Goal: Task Accomplishment & Management: Use online tool/utility

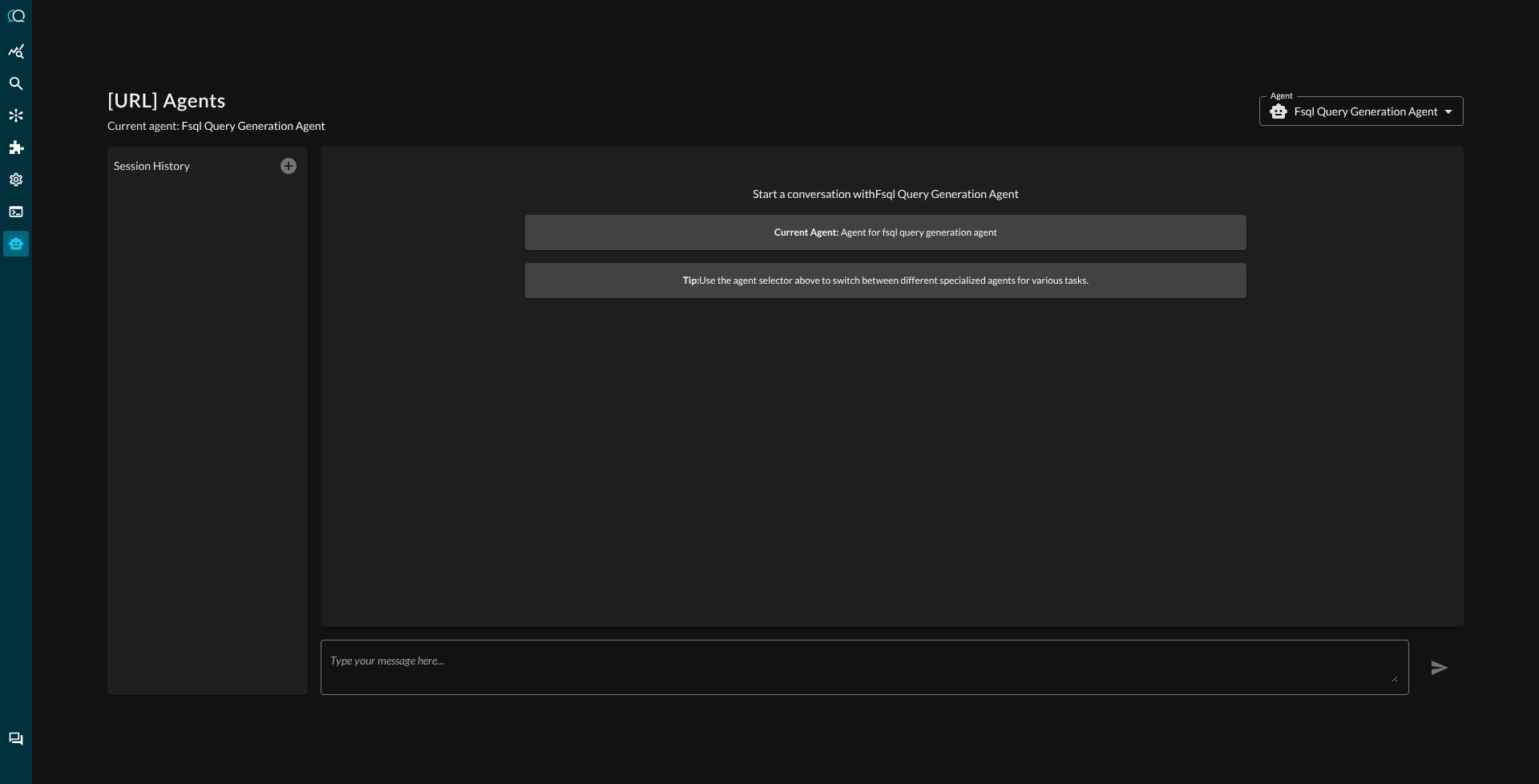
click at [1368, 111] on body "[URL] Agents Current agent: Fsql Query Generation Agent Agent Fsql Query Genera…" at bounding box center [770, 392] width 1539 height 784
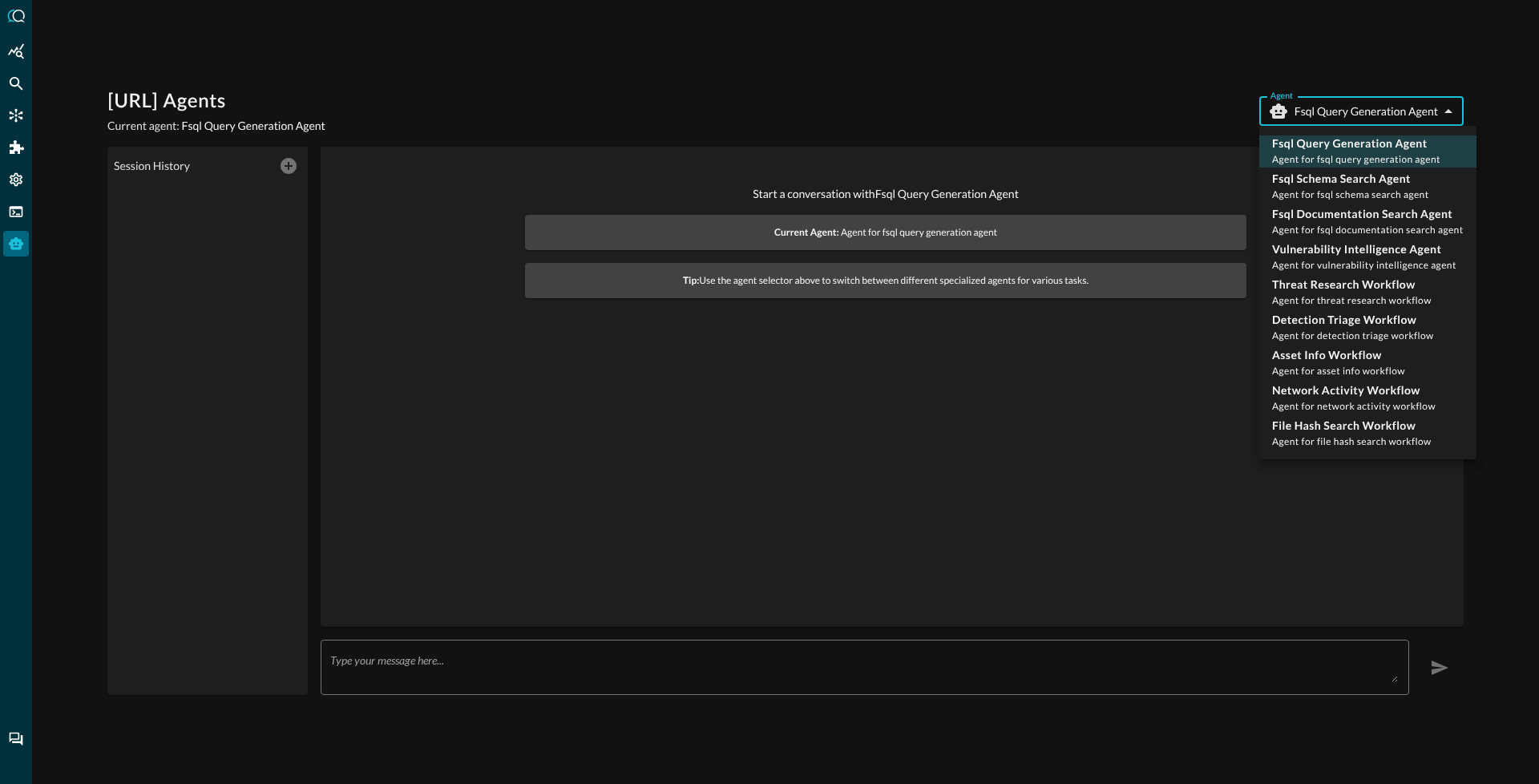
click at [1126, 95] on div at bounding box center [770, 392] width 1539 height 784
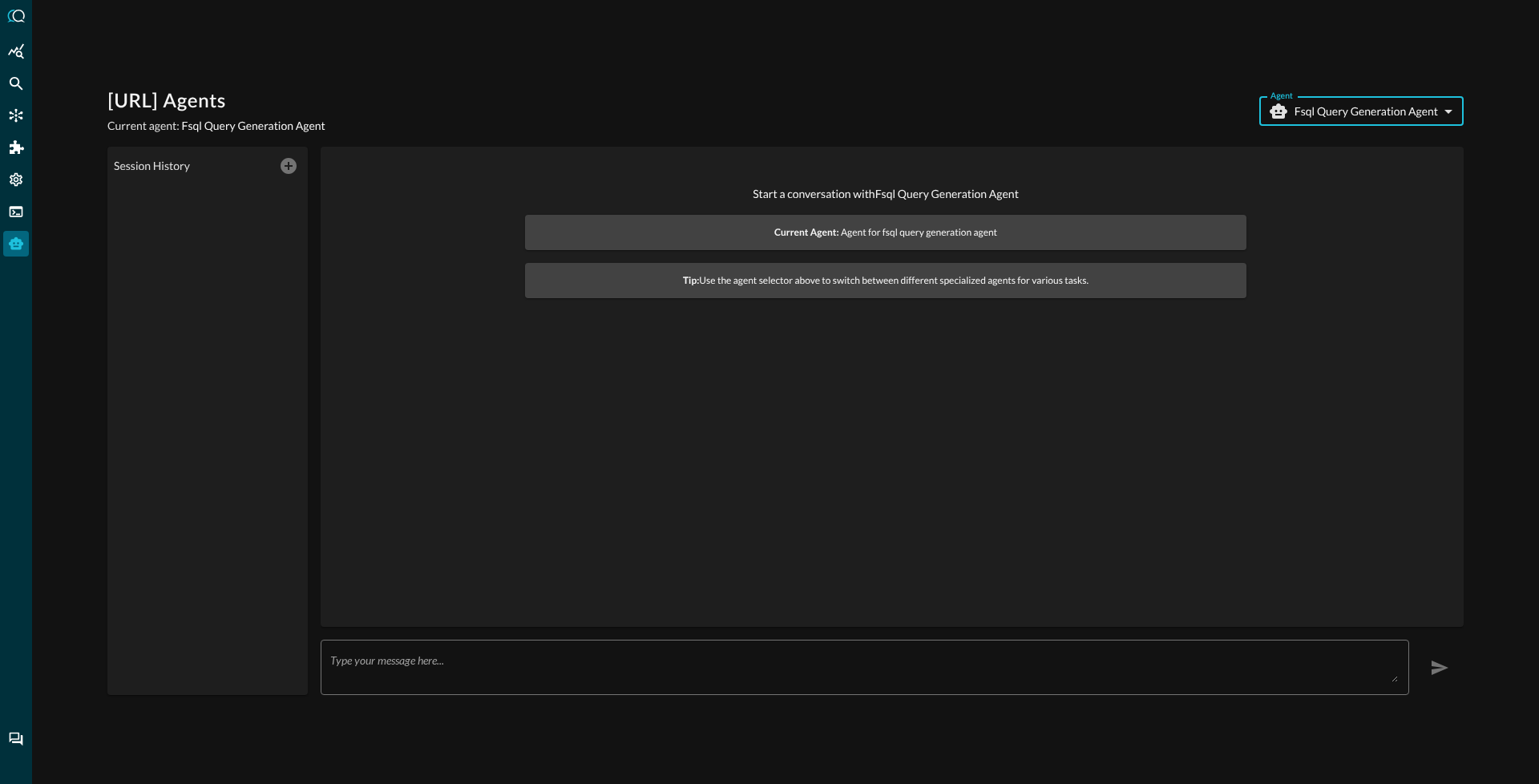
click at [1335, 115] on body "Query.AI Agents Current agent: Fsql Query Generation Agent Agent Fsql Query Gen…" at bounding box center [770, 392] width 1539 height 784
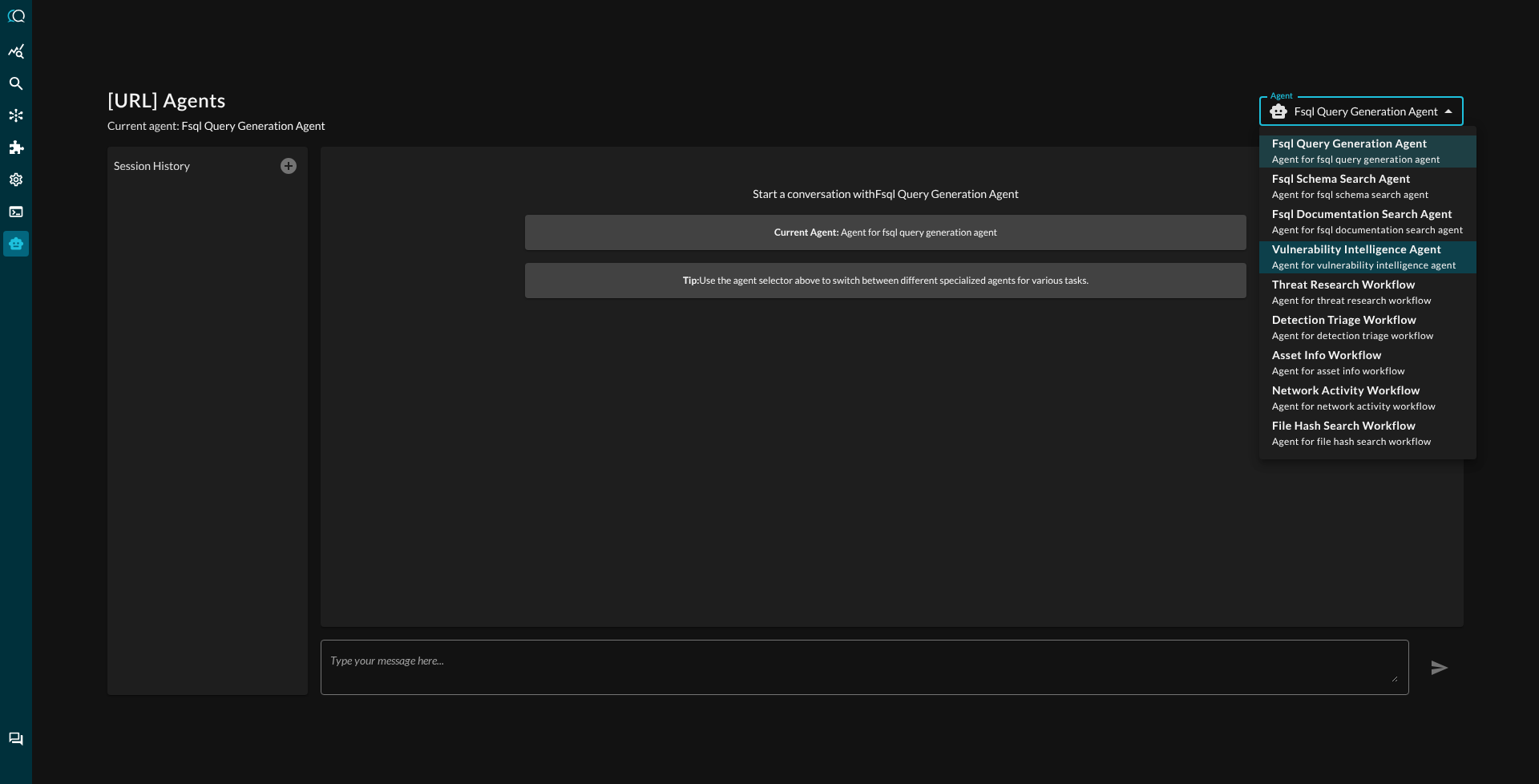
click at [1351, 268] on span "Agent for vulnerability intelligence agent" at bounding box center [1364, 265] width 184 height 12
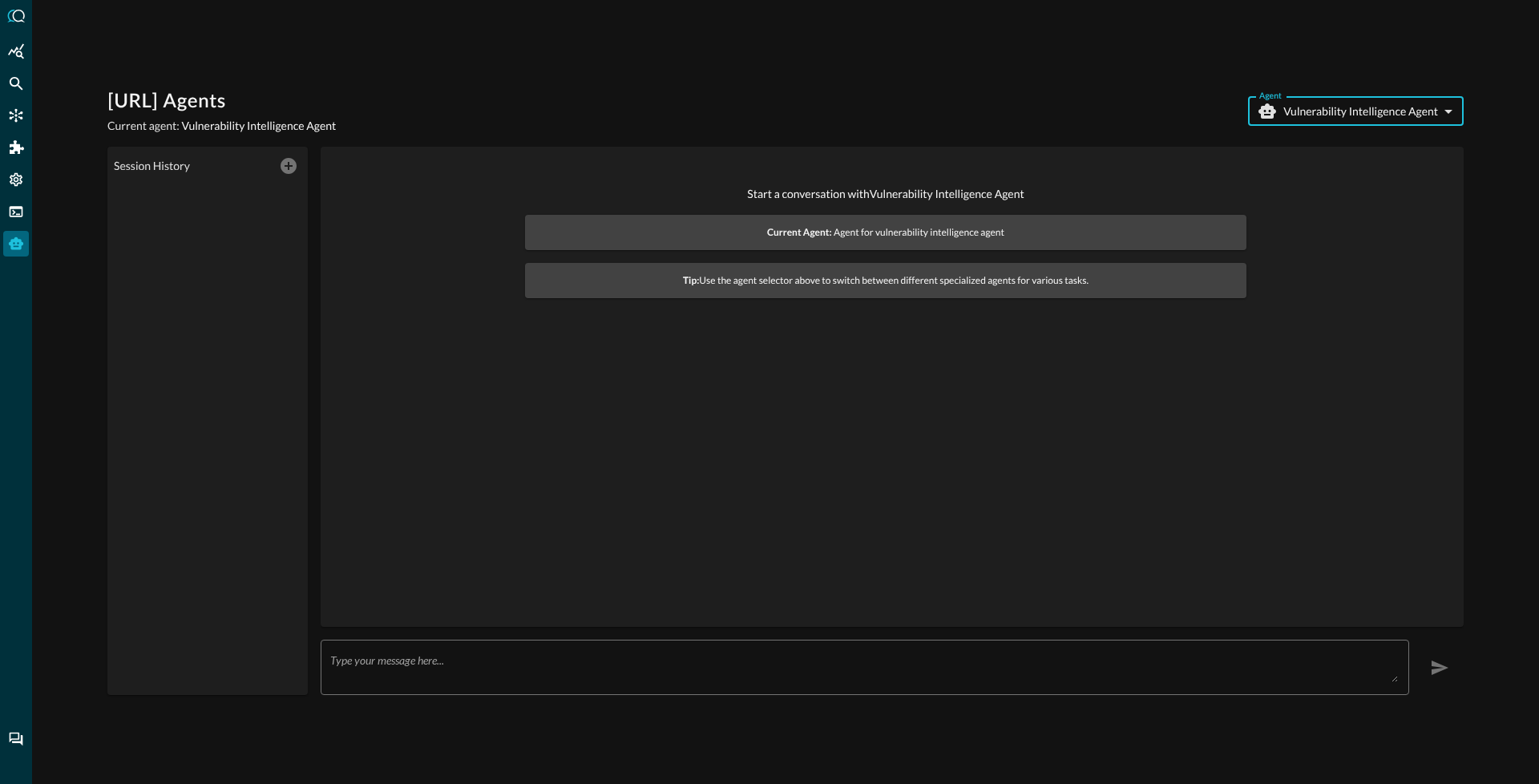
click at [1324, 122] on body "Query.AI Agents Current agent: Vulnerability Intelligence Agent Agent Vulnerabi…" at bounding box center [770, 392] width 1539 height 784
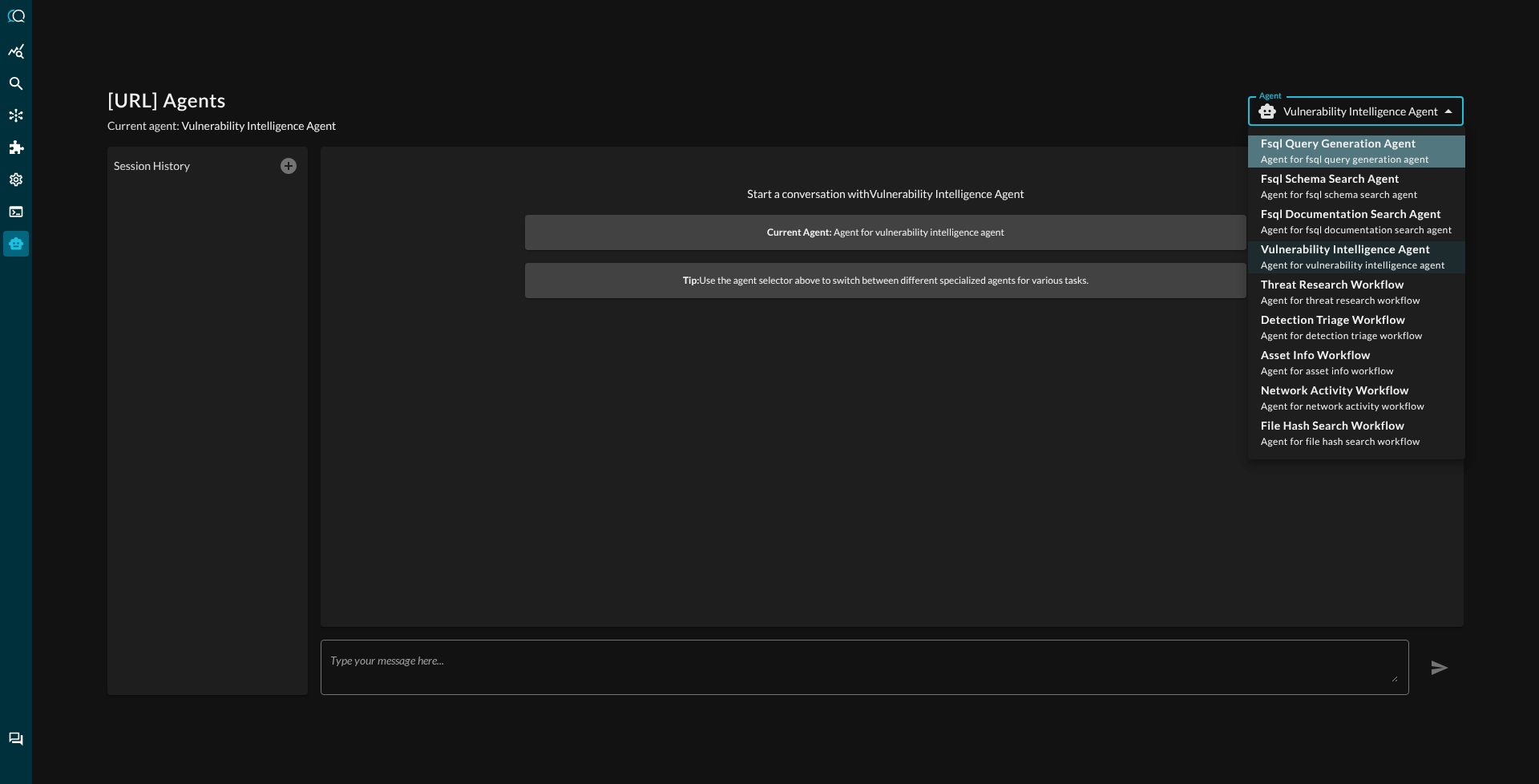
click at [1321, 144] on p "Fsql Query Generation Agent" at bounding box center [1345, 143] width 169 height 16
type input "fsql_query_generation_agent"
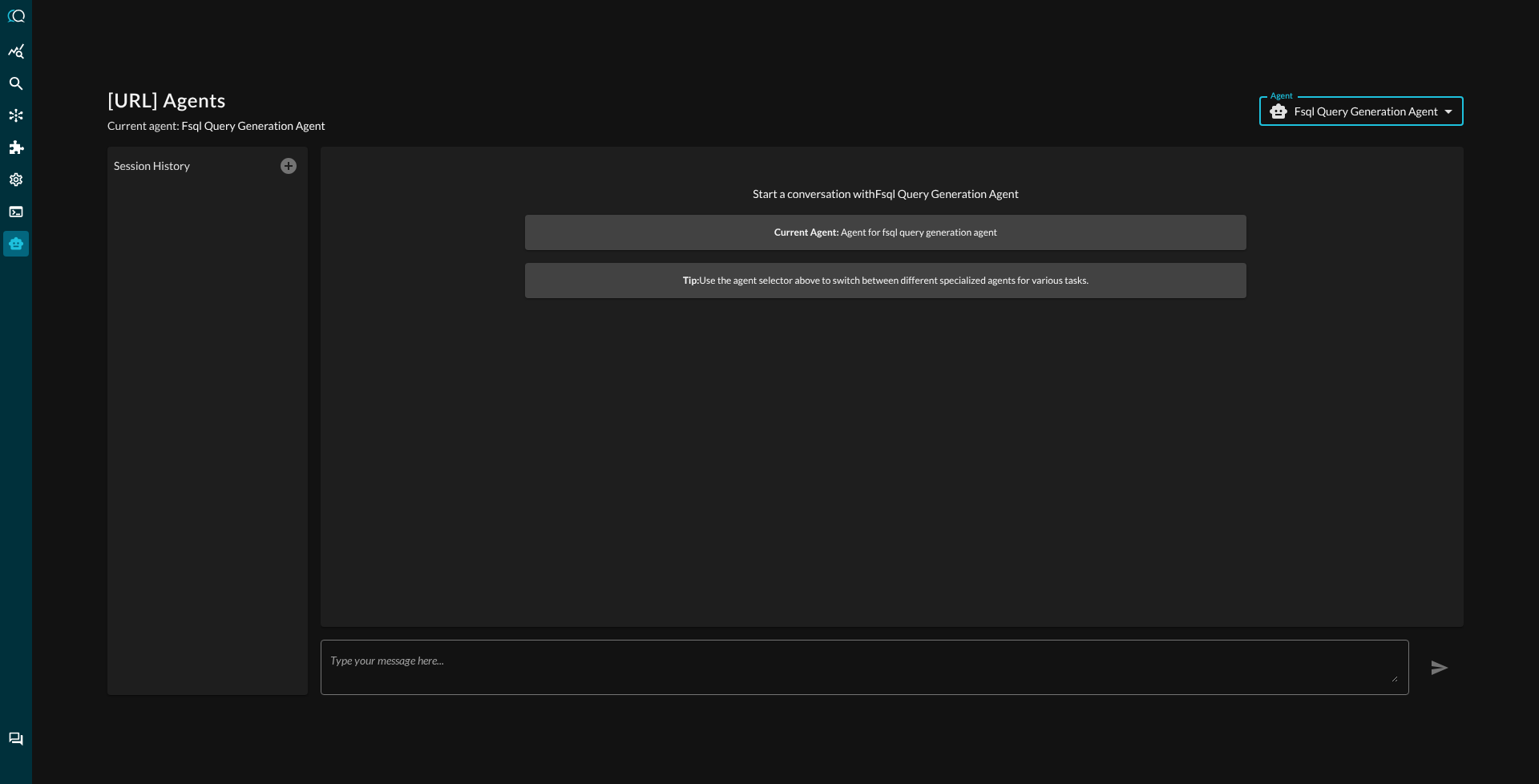
click at [1336, 108] on body "Query.AI Agents Current agent: Fsql Query Generation Agent Agent Fsql Query Gen…" at bounding box center [770, 392] width 1539 height 784
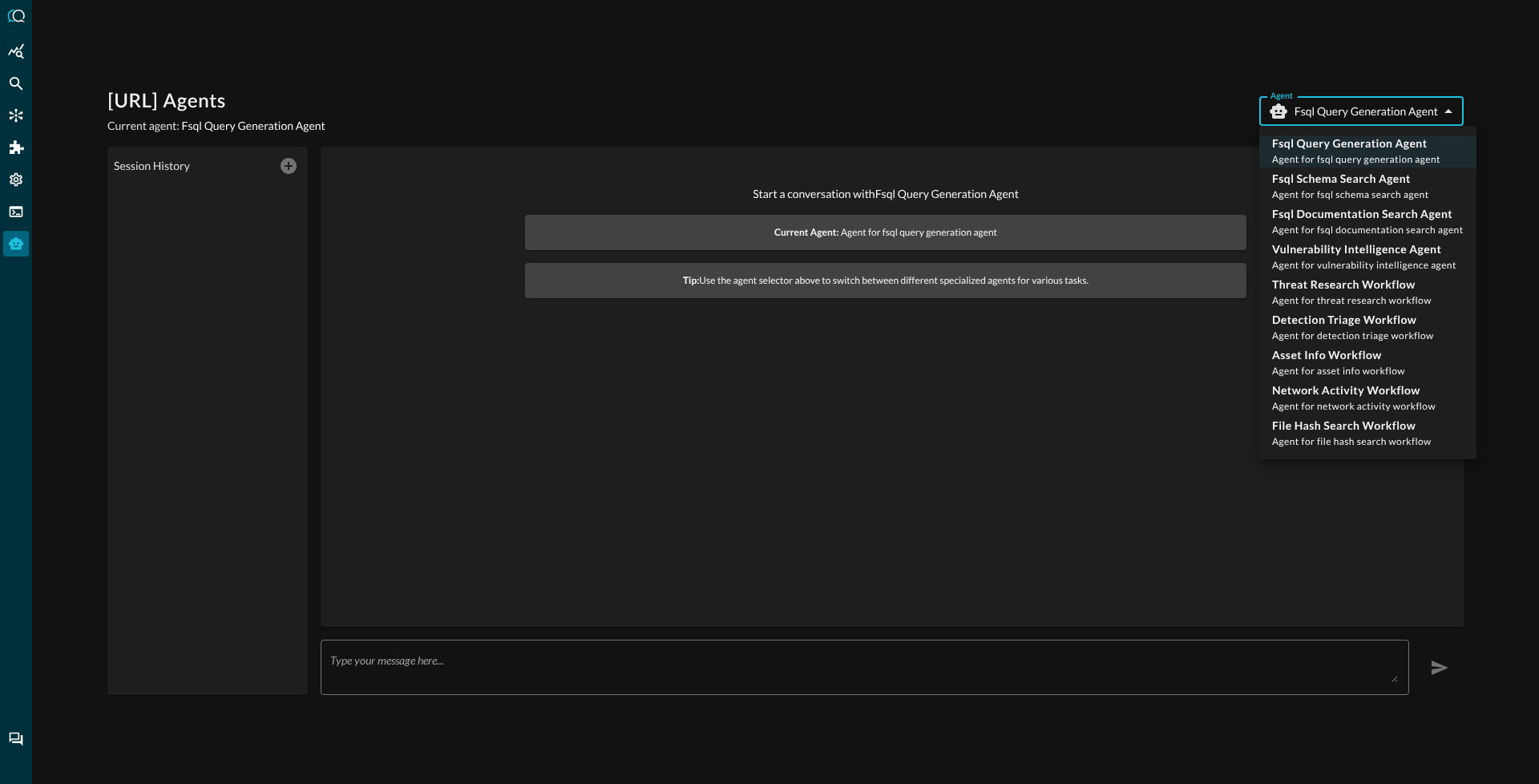
click at [1161, 98] on div at bounding box center [770, 392] width 1539 height 784
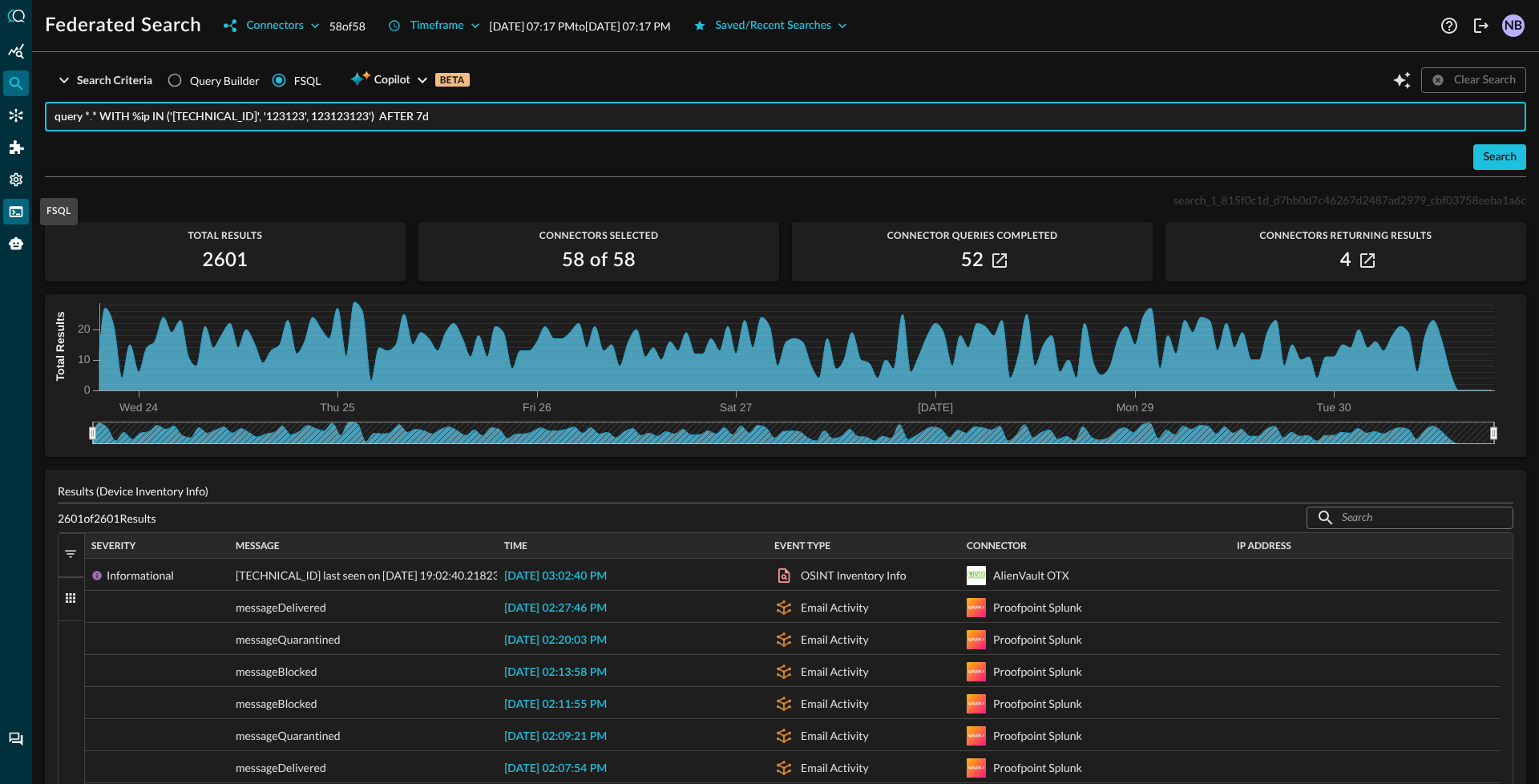
click at [21, 213] on icon "FSQL" at bounding box center [15, 212] width 16 height 16
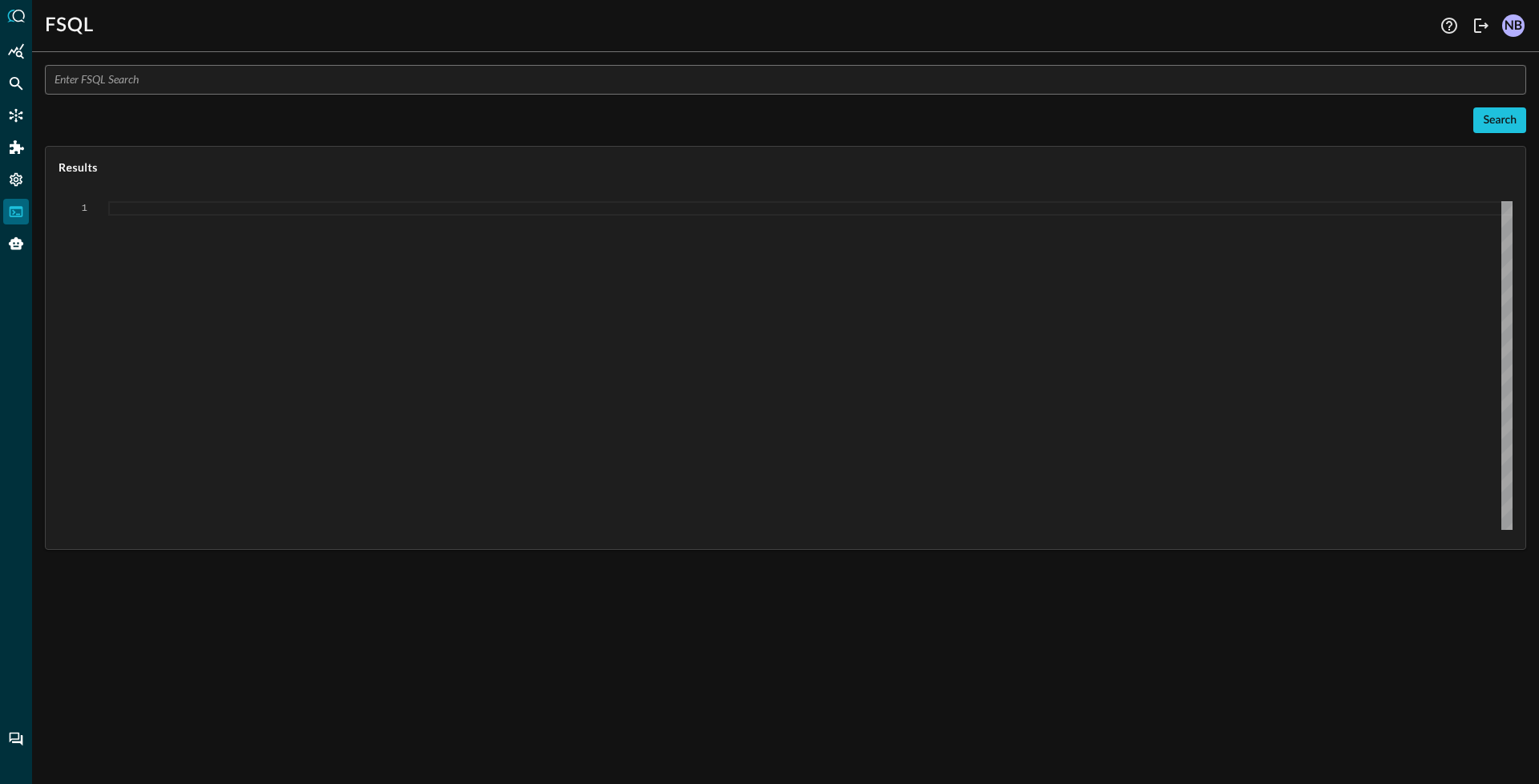
click at [175, 70] on input "text" at bounding box center [790, 79] width 1472 height 29
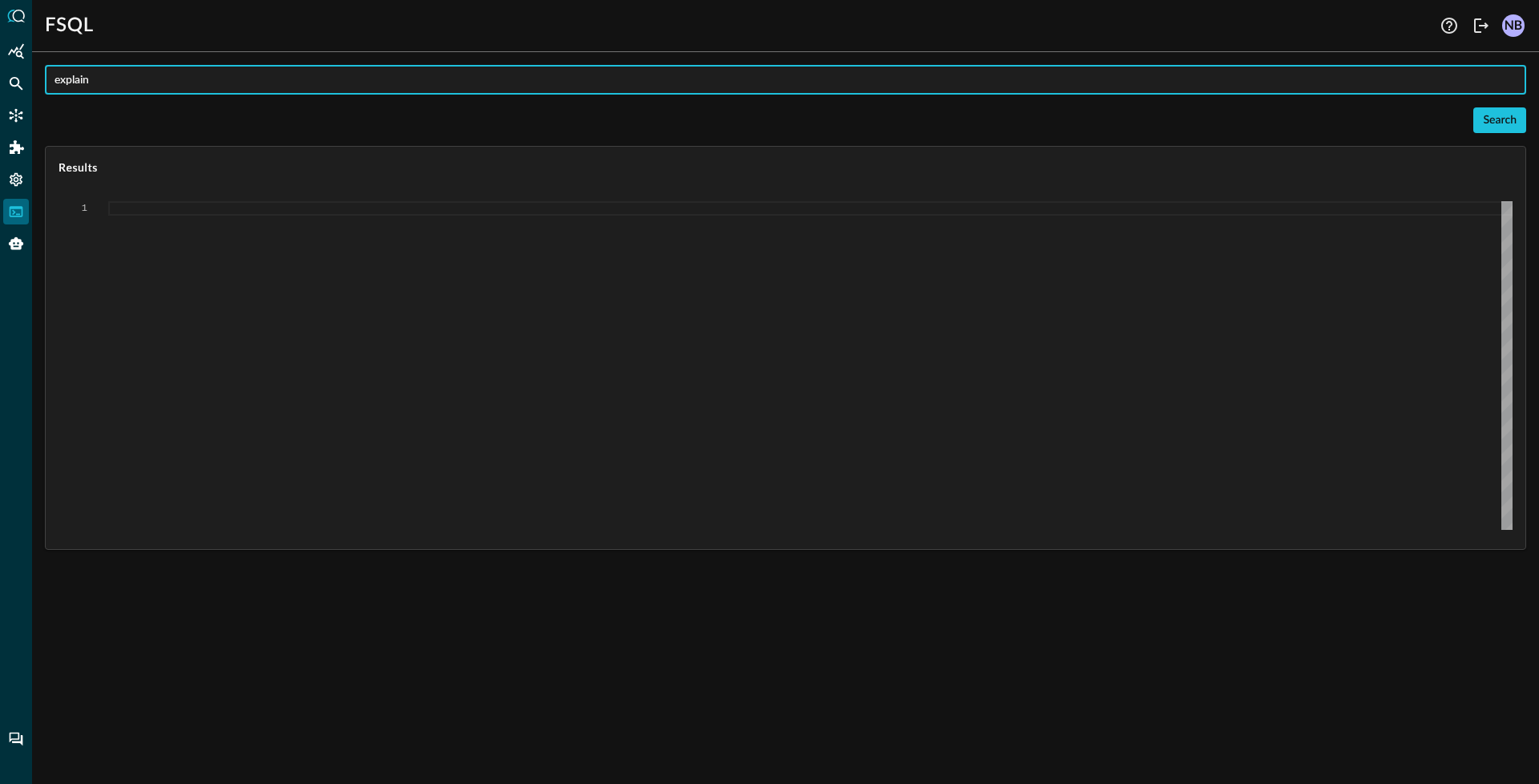
paste input "QUERY process_activity.process, process_activity.actor.process, process_activit…"
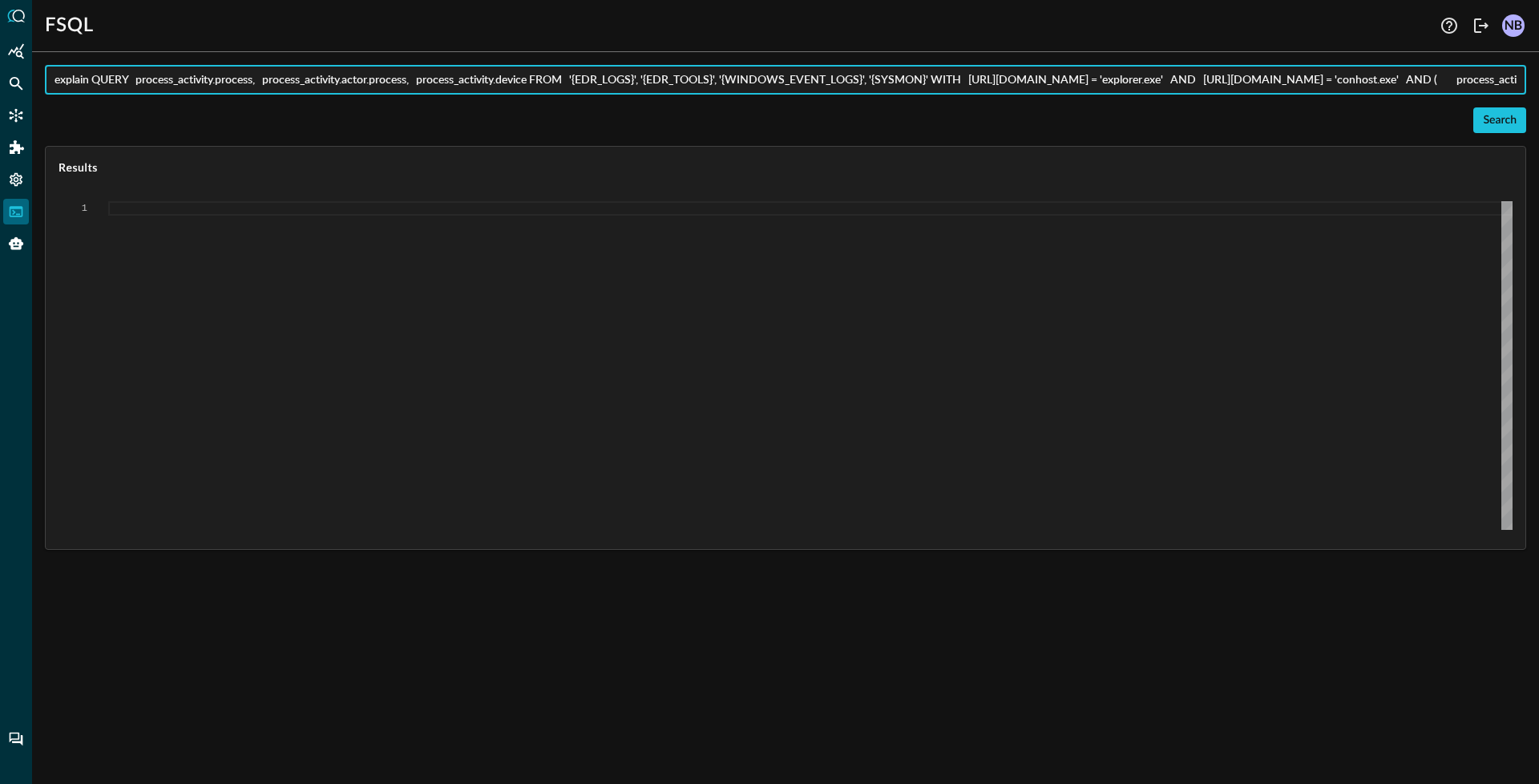
scroll to position [0, 1622]
type input "explain QUERY process_activity.process, process_activity.actor.process, process…"
drag, startPoint x: 1497, startPoint y: 117, endPoint x: 1468, endPoint y: 133, distance: 33.1
click at [1496, 118] on div "Search" at bounding box center [1499, 120] width 34 height 20
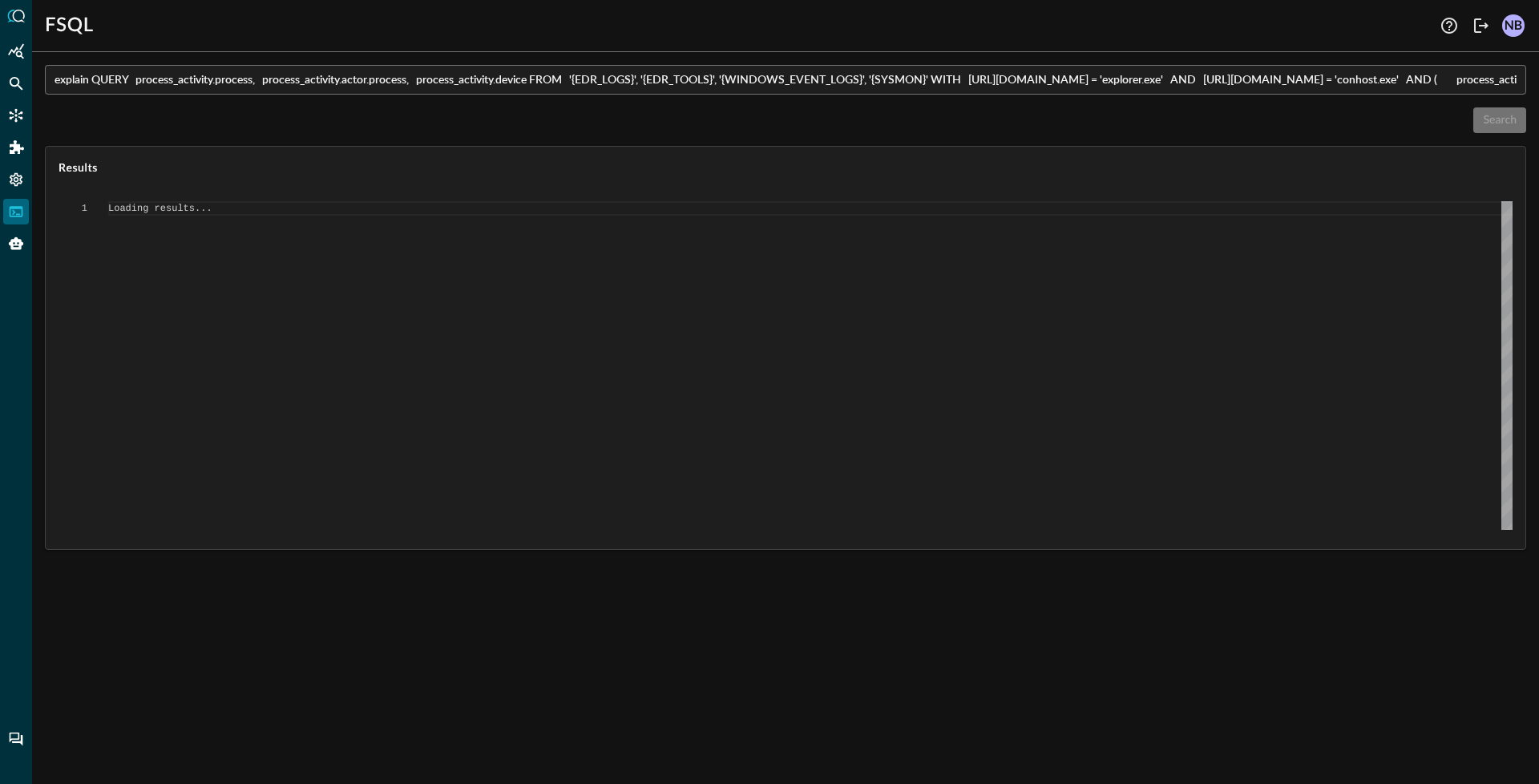
type textarea "{ "response": [ { "status": "connected" }, { "error": "Expected end of text, fo…"
click at [1316, 93] on input "explain QUERY process_activity.process, process_activity.actor.process, process…" at bounding box center [790, 79] width 1472 height 29
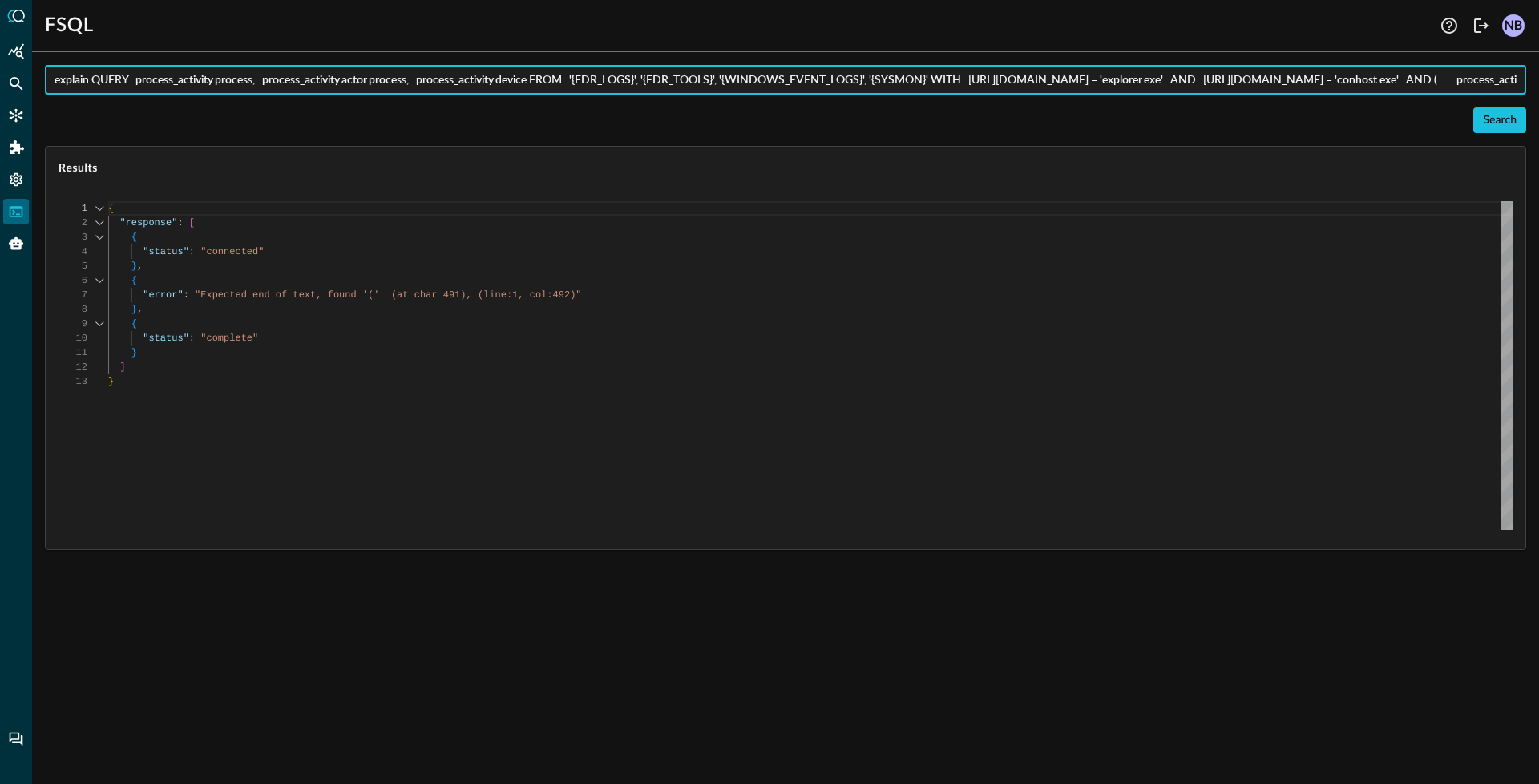
click at [1316, 94] on input "explain QUERY process_activity.process, process_activity.actor.process, process…" at bounding box center [790, 79] width 1472 height 29
click at [1305, 77] on input "explain QUERY process_activity.process, process_activity.actor.process, process…" at bounding box center [790, 79] width 1472 height 29
click at [1477, 85] on input "explain QUERY process_activity.process, process_activity.actor.process, process…" at bounding box center [790, 79] width 1472 height 29
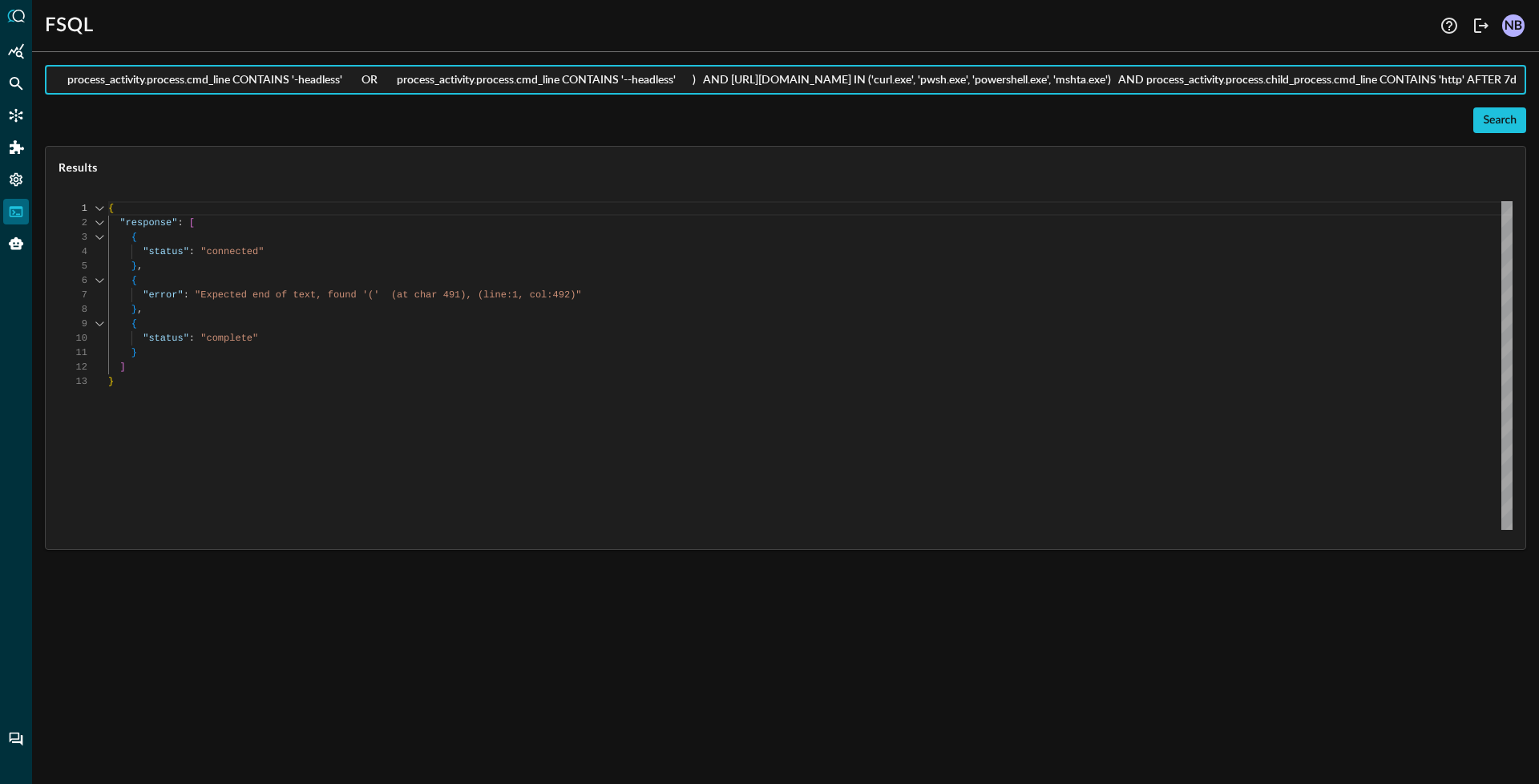
drag, startPoint x: 864, startPoint y: 82, endPoint x: 875, endPoint y: 106, distance: 26.4
click at [865, 82] on input "explain QUERY process_activity.process, process_activity.actor.process, process…" at bounding box center [790, 79] width 1472 height 29
click at [1474, 79] on input "explain QUERY process_activity.process, process_activity.actor.process, process…" at bounding box center [790, 79] width 1472 height 29
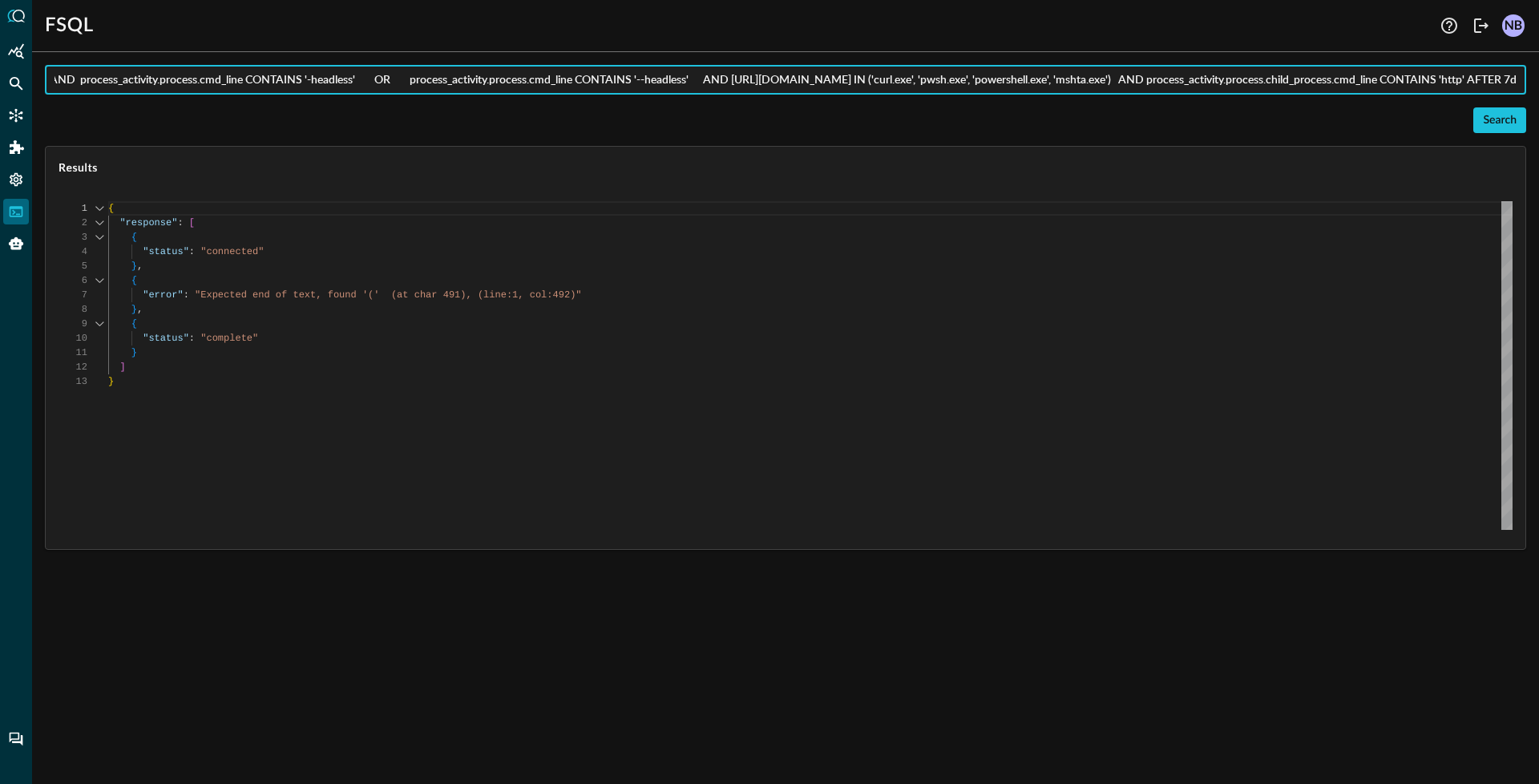
click at [866, 79] on input "explain QUERY process_activity.process, process_activity.actor.process, process…" at bounding box center [790, 79] width 1472 height 29
click at [1104, 83] on input "explain QUERY process_activity.process, process_activity.actor.process, process…" at bounding box center [790, 79] width 1472 height 29
type input "explain QUERY process_activity.process, process_activity.actor.process, process…"
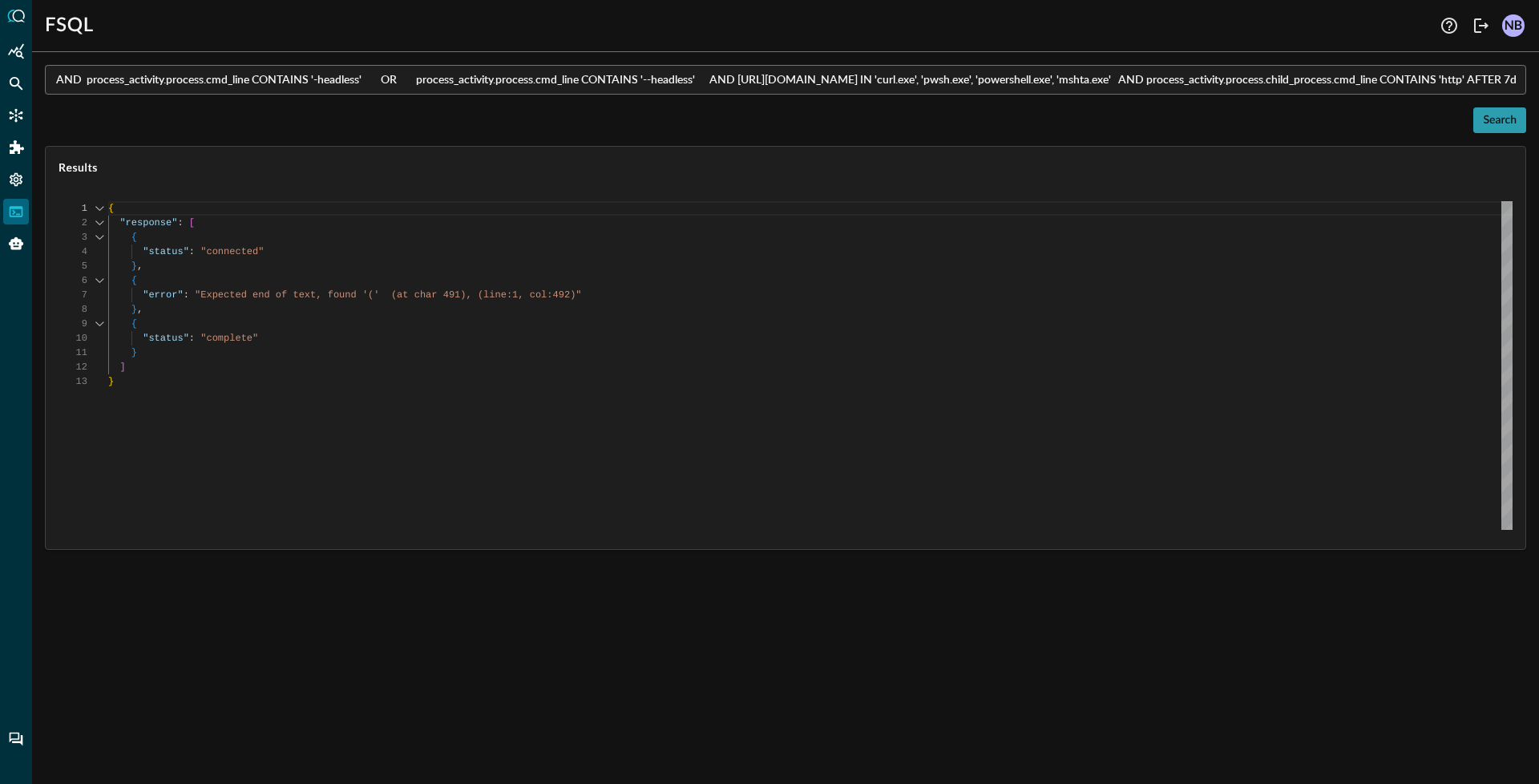
click at [1494, 120] on div "Search" at bounding box center [1499, 120] width 34 height 20
type textarea "{ "response": [ { "status": "connected" }, { "error": "Failed to execute comman…"
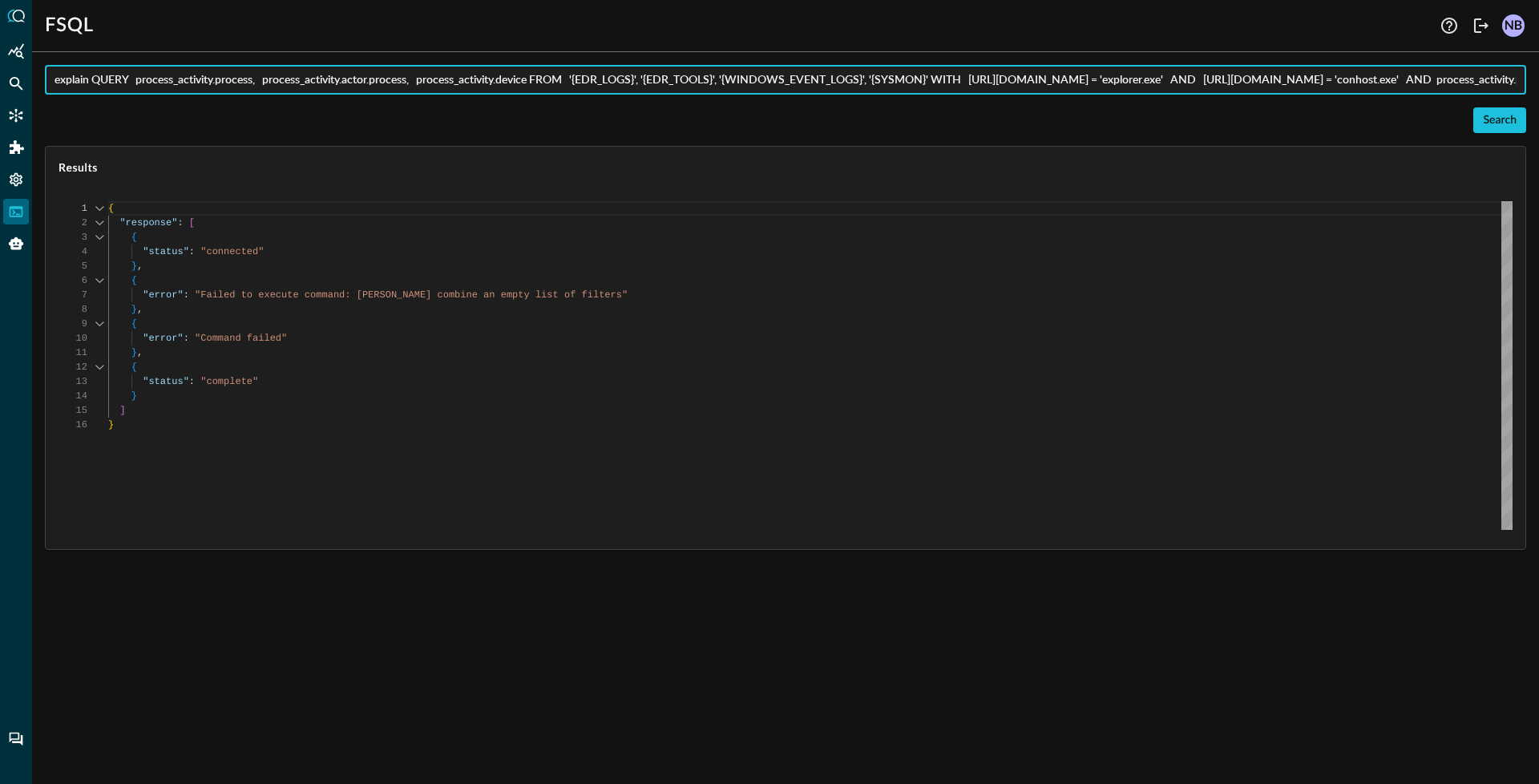
drag, startPoint x: 547, startPoint y: 77, endPoint x: 554, endPoint y: 79, distance: 7.3
click at [554, 79] on input "explain QUERY process_activity.process, process_activity.actor.process, process…" at bounding box center [790, 79] width 1472 height 29
drag, startPoint x: 543, startPoint y: 82, endPoint x: 943, endPoint y: 76, distance: 400.0
click at [943, 76] on input "explain QUERY process_activity.process, process_activity.actor.process, process…" at bounding box center [790, 79] width 1472 height 29
type input "explain QUERY process_activity.process, process_activity.actor.process, process…"
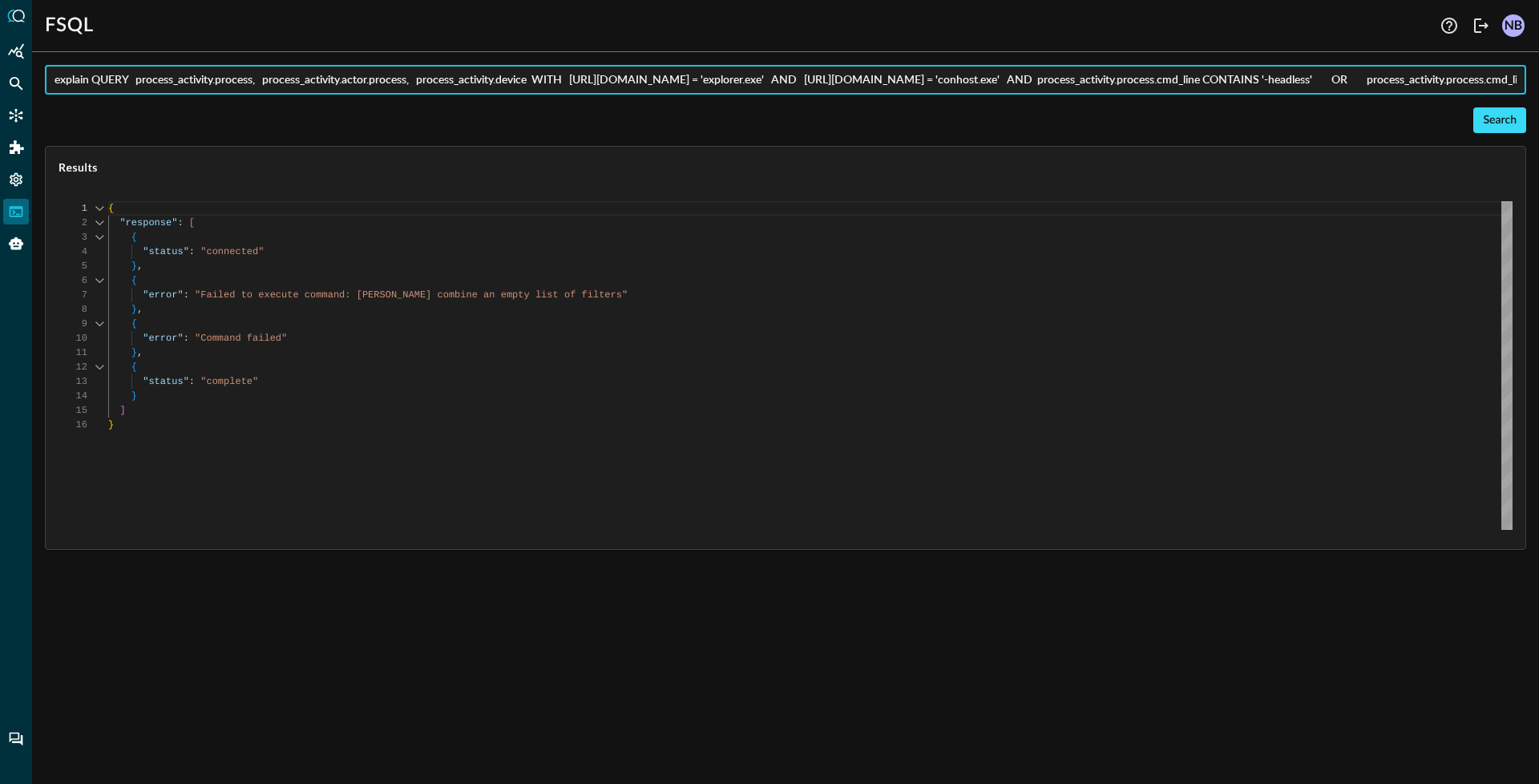
click at [1492, 116] on div "Search" at bounding box center [1499, 120] width 34 height 20
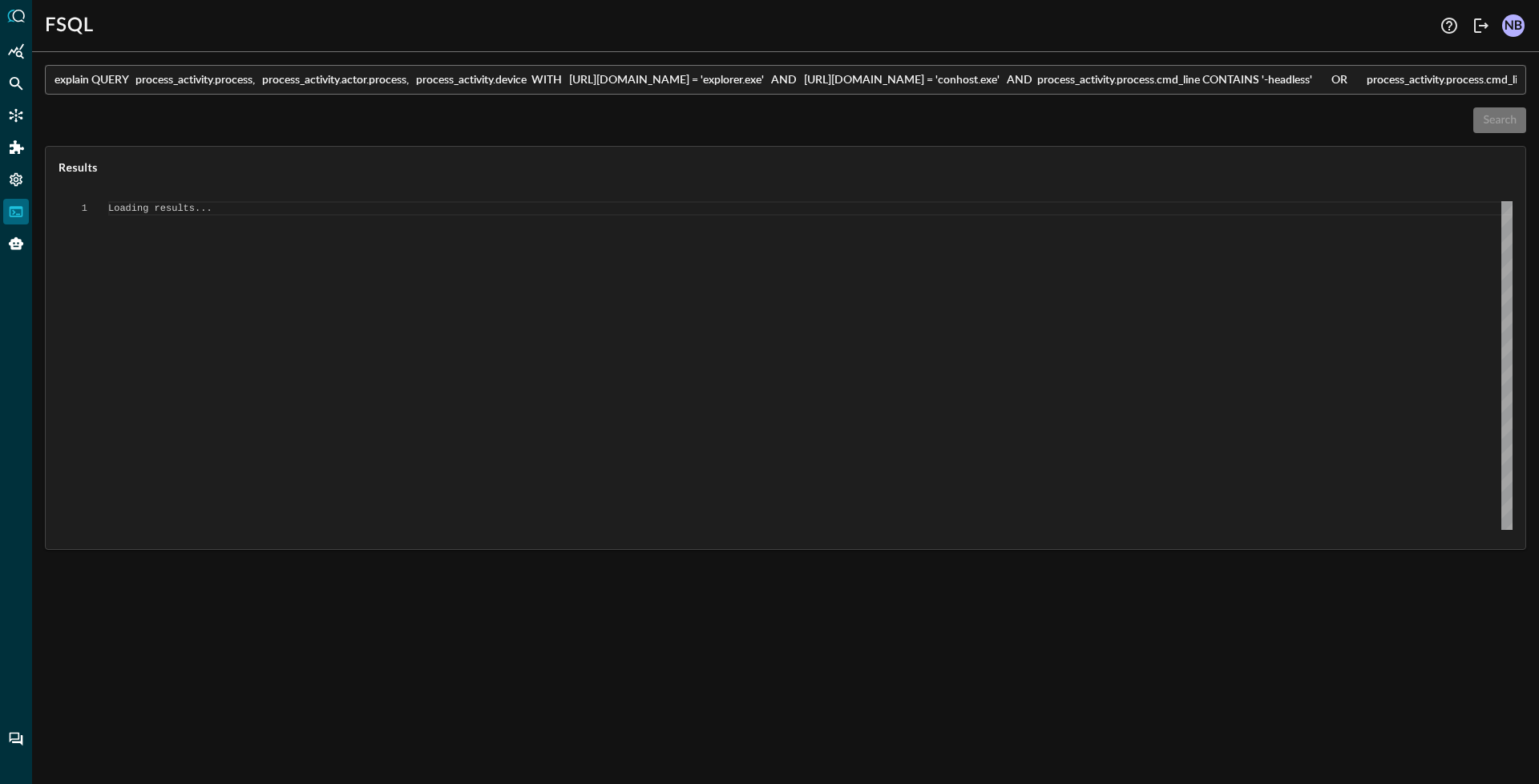
type textarea "{ "response": [ { "status": "connected" }, { "error": "Failed to execute comman…"
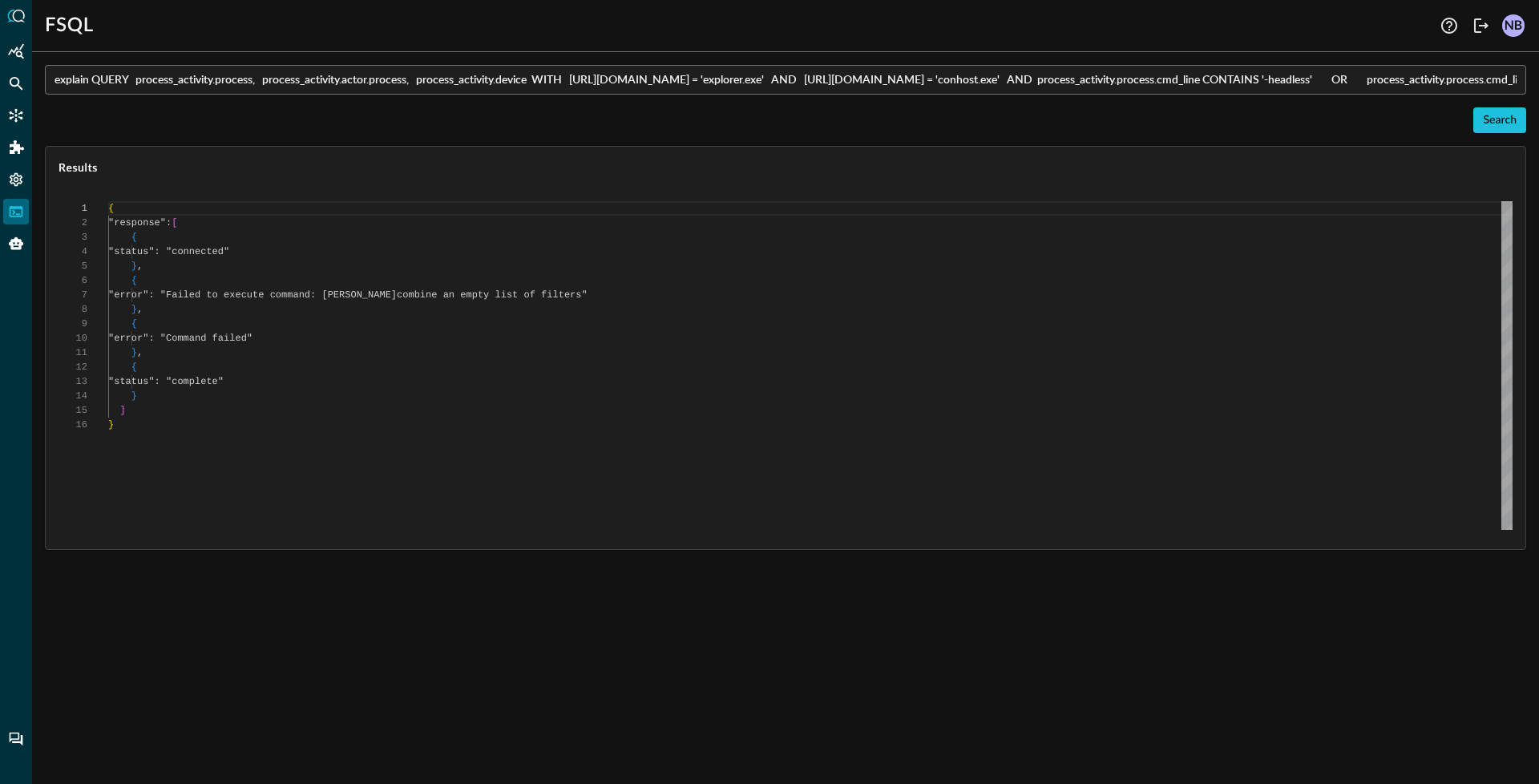
scroll to position [145, 0]
